Goal: Feedback & Contribution: Submit feedback/report problem

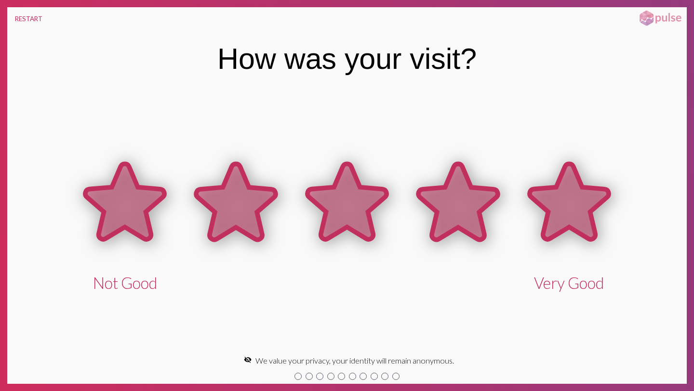
click at [583, 219] on icon at bounding box center [569, 202] width 79 height 76
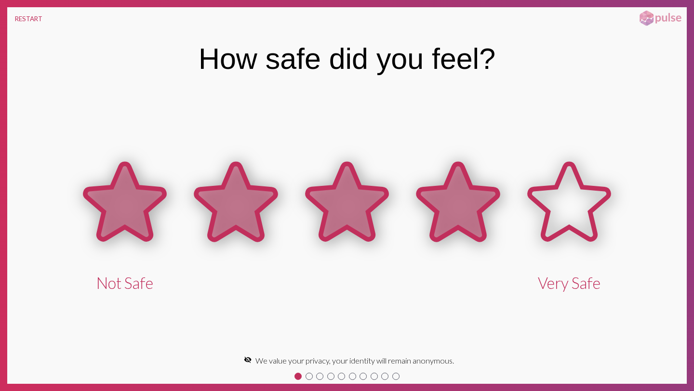
click at [479, 211] on icon at bounding box center [457, 202] width 79 height 76
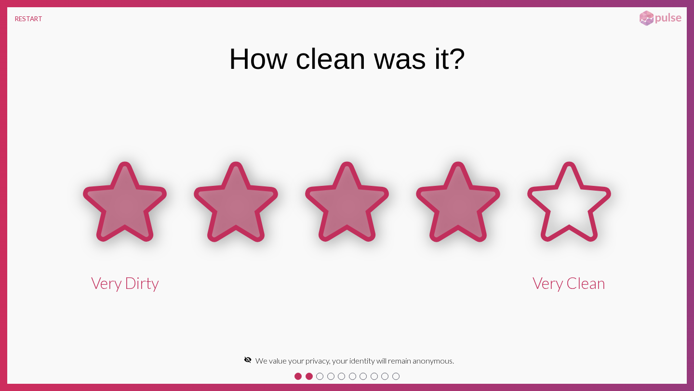
click at [474, 210] on icon at bounding box center [457, 202] width 79 height 76
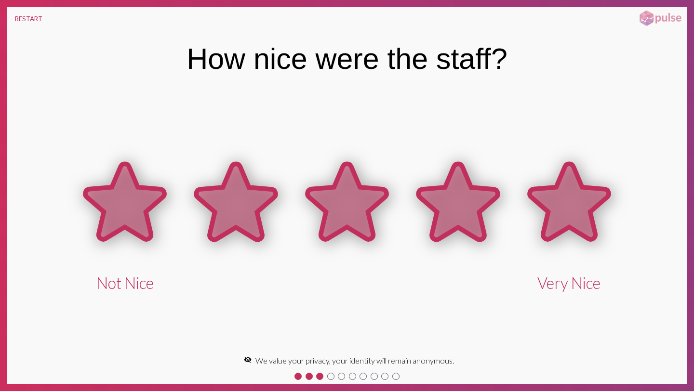
click at [572, 202] on icon at bounding box center [569, 202] width 79 height 76
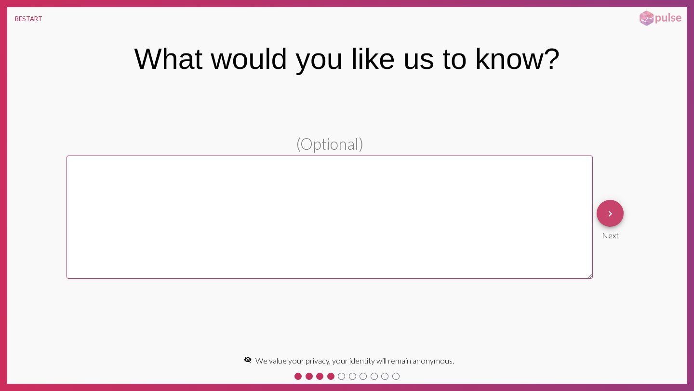
click at [615, 212] on mat-icon "keyboard_arrow_right" at bounding box center [610, 214] width 12 height 12
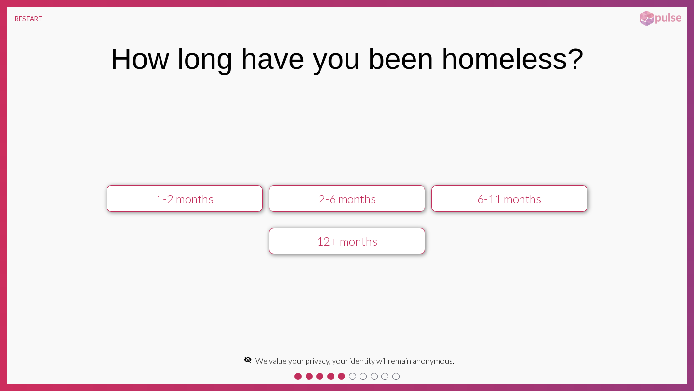
click at [375, 203] on div "2-6 months" at bounding box center [347, 199] width 140 height 14
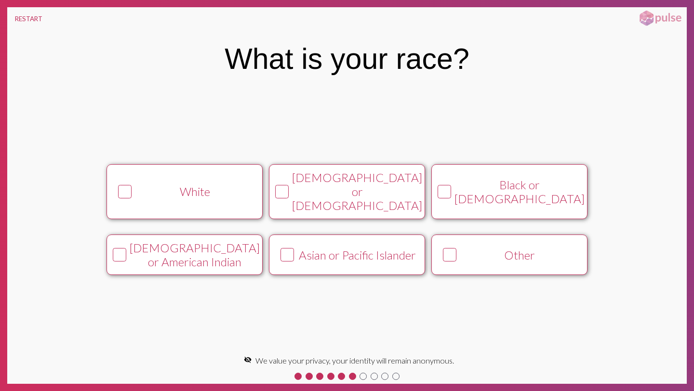
click at [479, 193] on div "Black or [DEMOGRAPHIC_DATA]" at bounding box center [519, 192] width 130 height 28
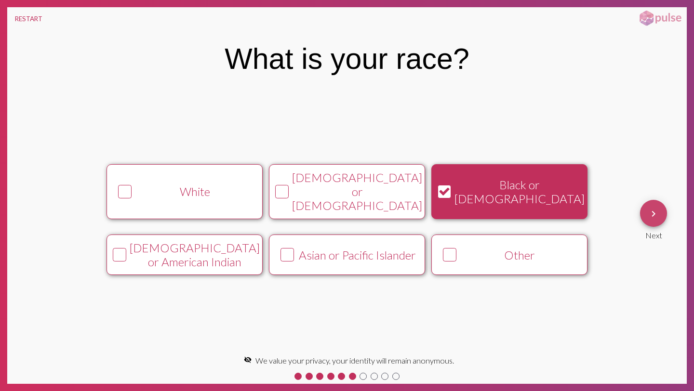
click at [657, 213] on mat-icon "keyboard_arrow_right" at bounding box center [654, 214] width 12 height 12
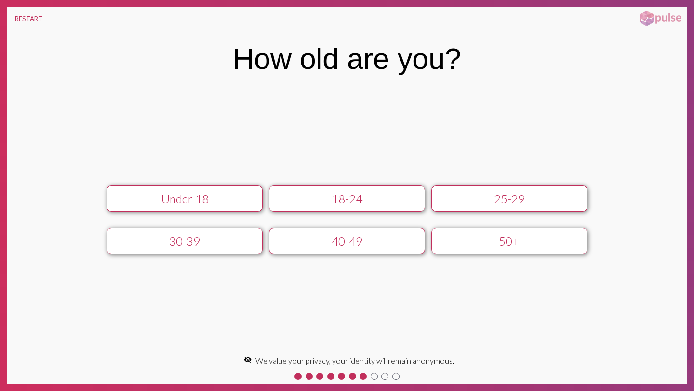
click at [337, 252] on button "40-49" at bounding box center [347, 241] width 157 height 27
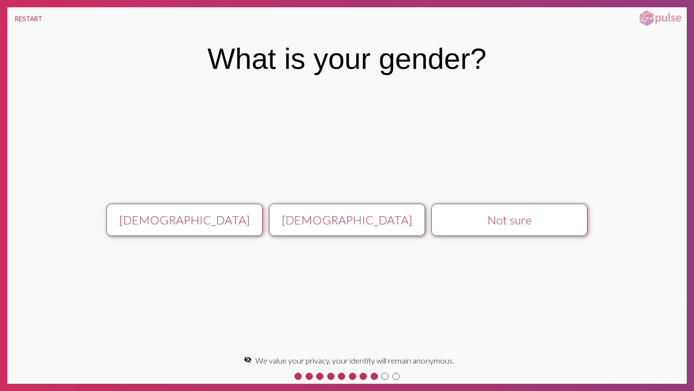
click at [229, 216] on div "[DEMOGRAPHIC_DATA]" at bounding box center [185, 220] width 140 height 14
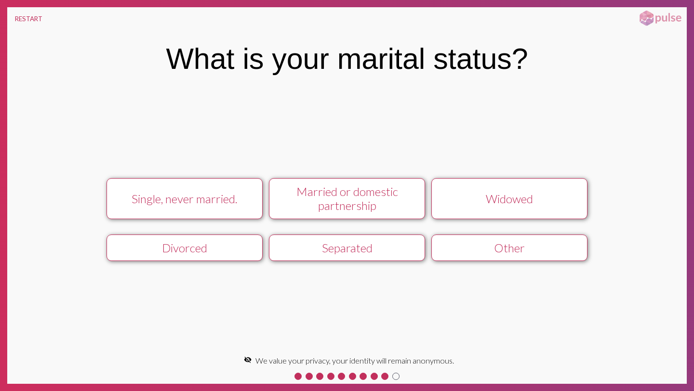
click at [230, 198] on div "Single, never married." at bounding box center [185, 199] width 140 height 14
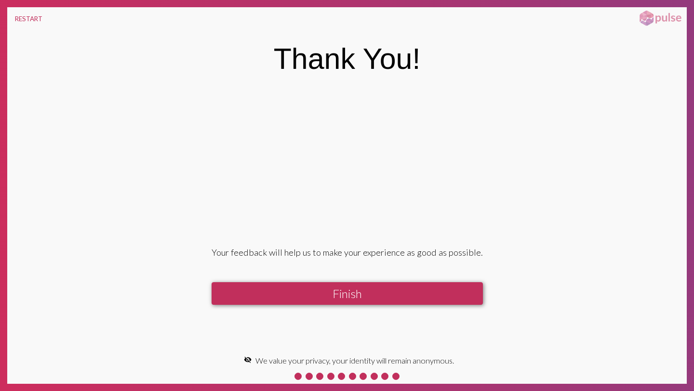
click at [328, 292] on button "Finish" at bounding box center [347, 293] width 271 height 23
